Goal: Task Accomplishment & Management: Manage account settings

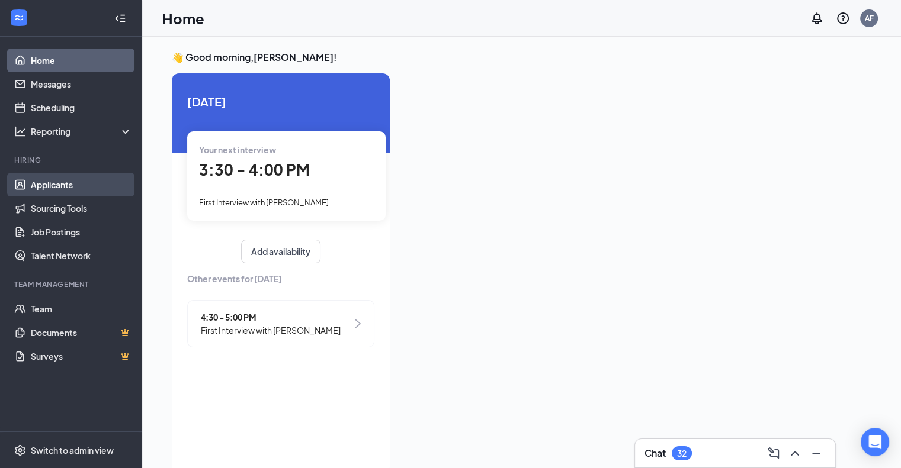
click at [49, 185] on link "Applicants" at bounding box center [81, 185] width 101 height 24
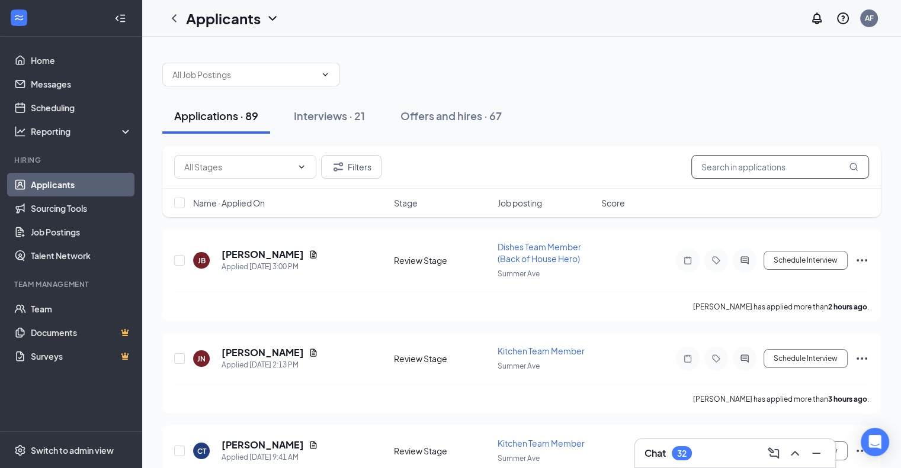
click at [773, 163] on input "text" at bounding box center [780, 167] width 178 height 24
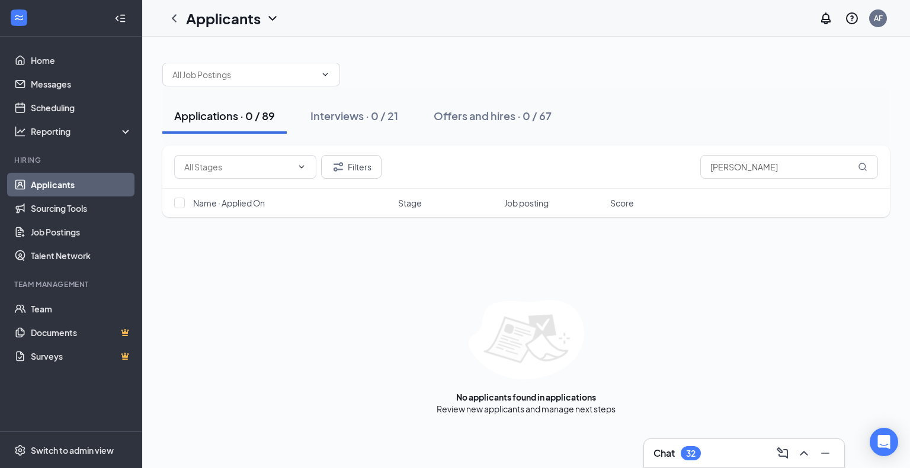
click at [781, 200] on div "Name · Applied On Stage Job posting Score" at bounding box center [525, 203] width 727 height 28
click at [775, 165] on input "[PERSON_NAME]" at bounding box center [789, 167] width 178 height 24
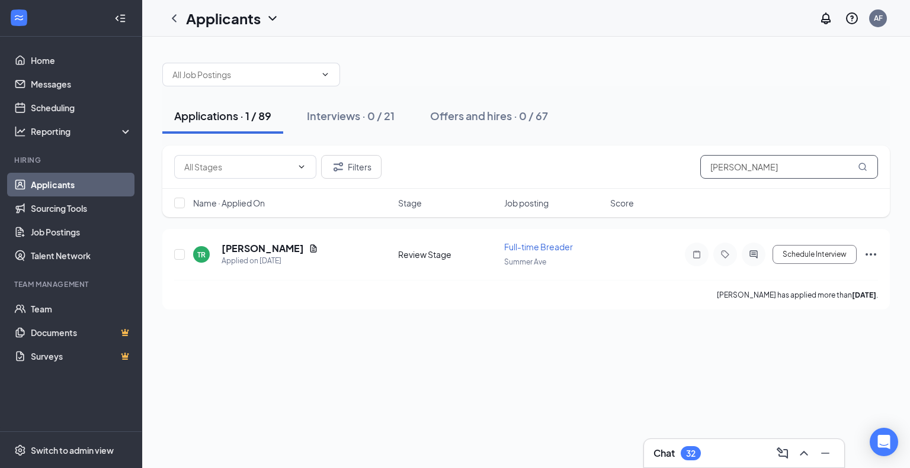
type input "[PERSON_NAME]"
click at [274, 18] on icon "ChevronDown" at bounding box center [272, 18] width 8 height 5
click at [230, 76] on link "Archived applicants" at bounding box center [257, 78] width 128 height 12
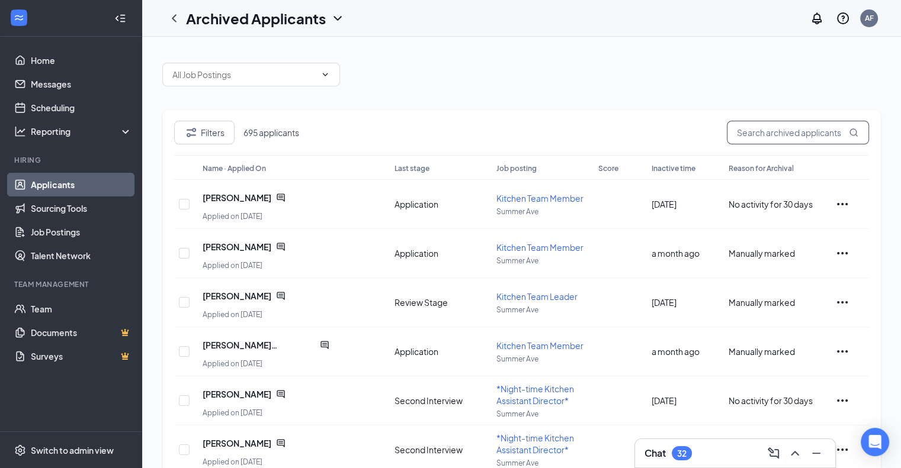
click at [766, 136] on input "text" at bounding box center [798, 133] width 142 height 24
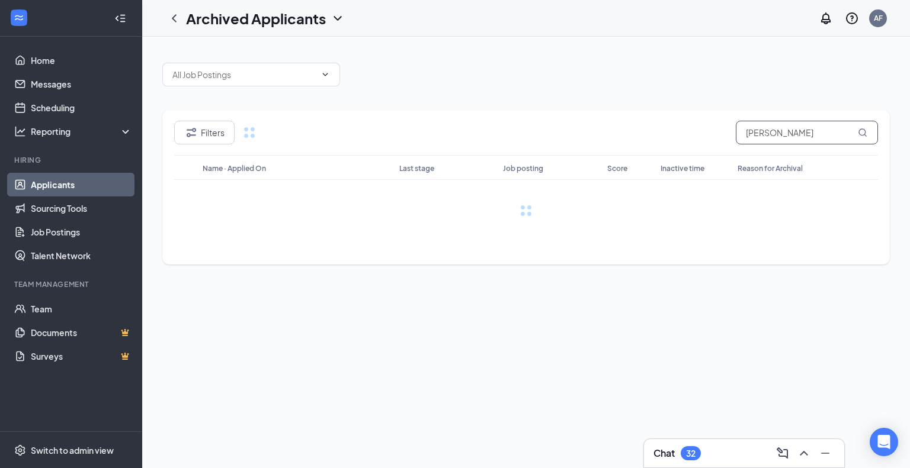
type input "[PERSON_NAME]"
